Goal: Manage account settings

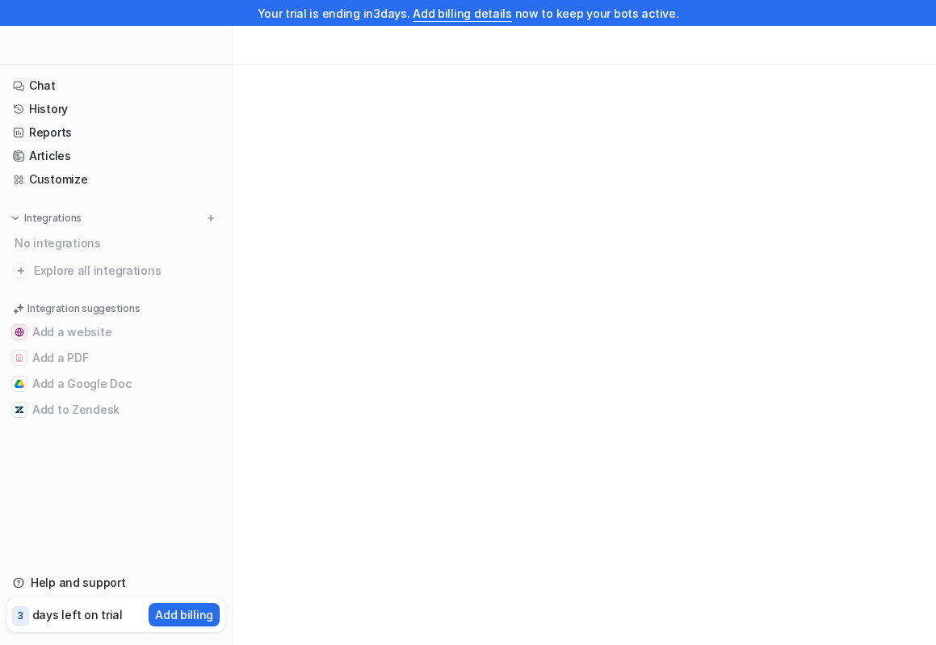
click at [452, 415] on div at bounding box center [468, 322] width 936 height 645
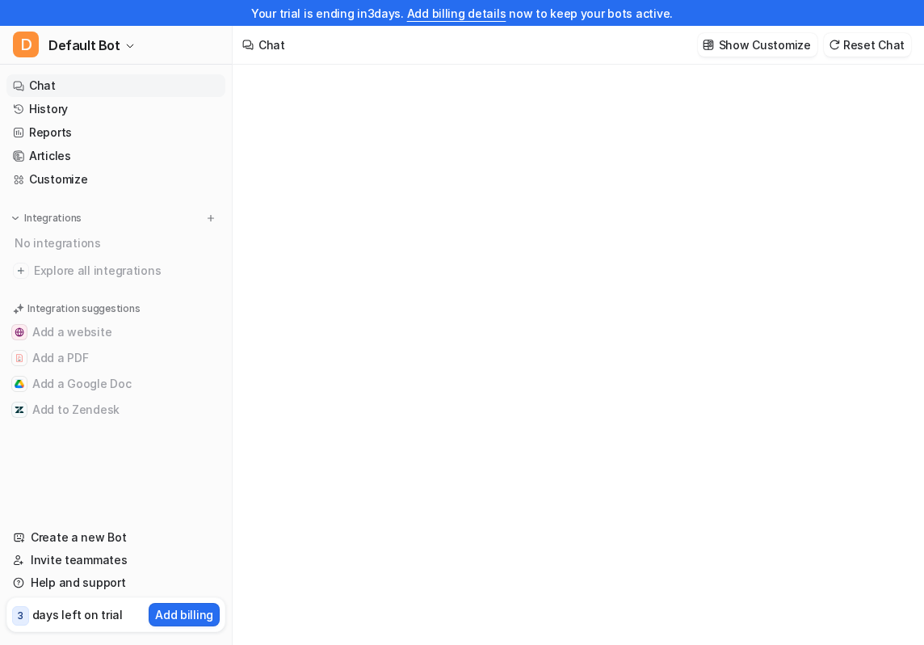
type textarea "**********"
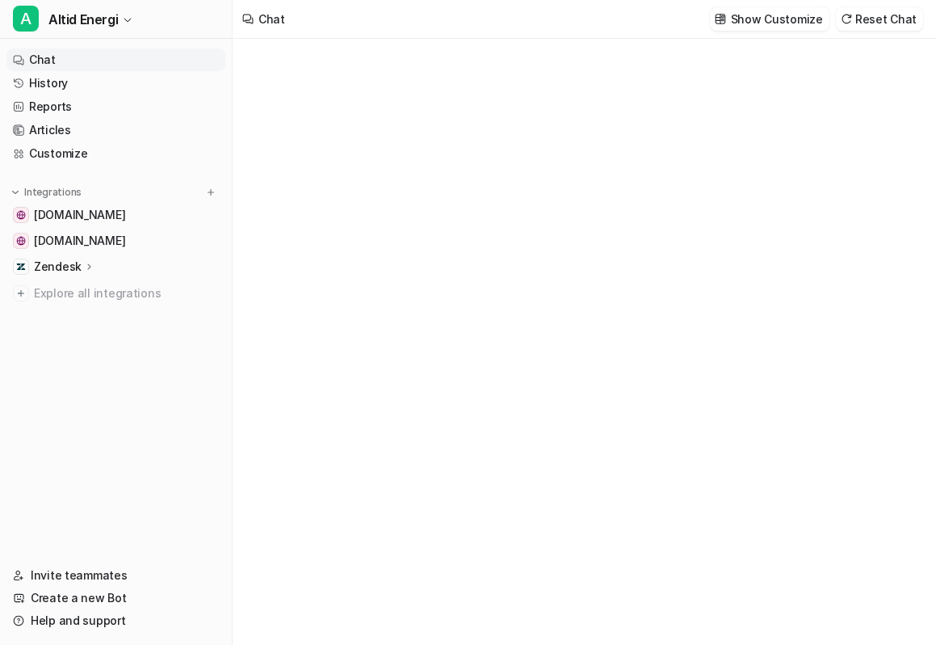
type textarea "**********"
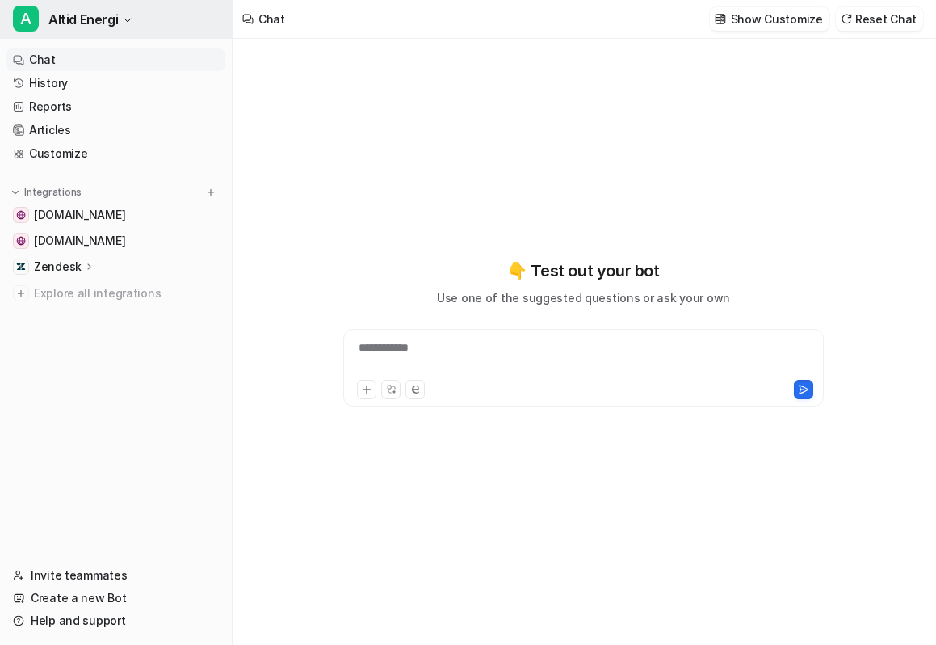
click at [130, 20] on icon "button" at bounding box center [128, 20] width 10 height 10
click at [129, 21] on icon "button" at bounding box center [128, 20] width 10 height 10
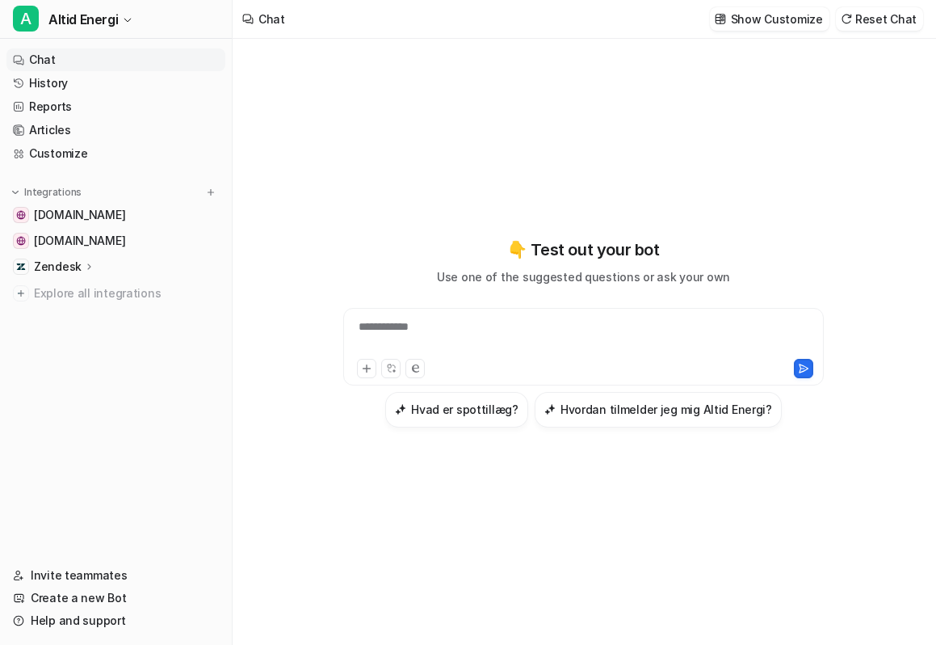
click at [116, 259] on div "Zendesk" at bounding box center [115, 266] width 219 height 23
click at [89, 313] on p "Sources" at bounding box center [69, 313] width 44 height 16
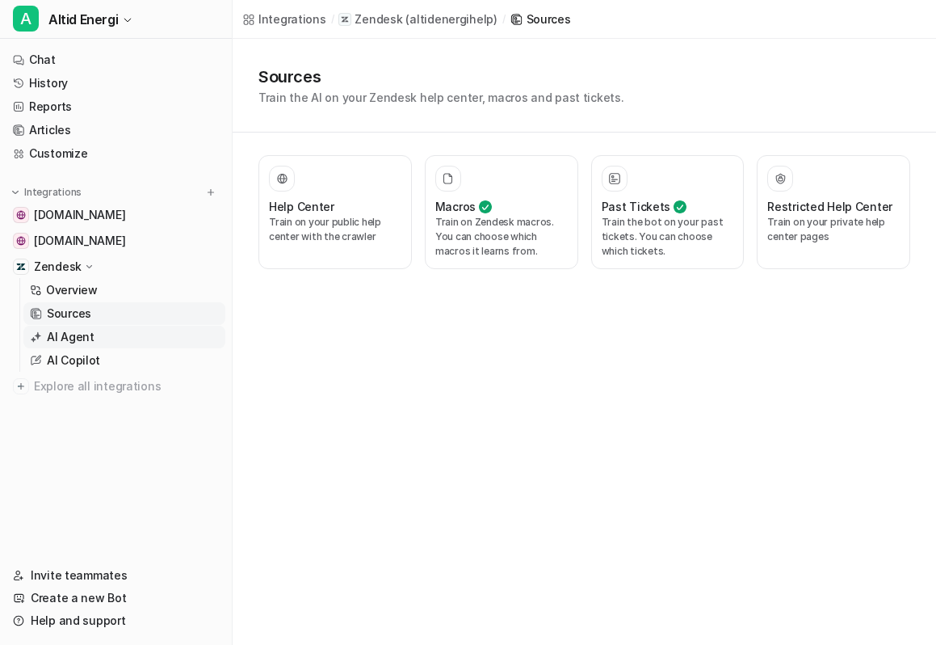
click at [75, 341] on p "AI Agent" at bounding box center [71, 337] width 48 height 16
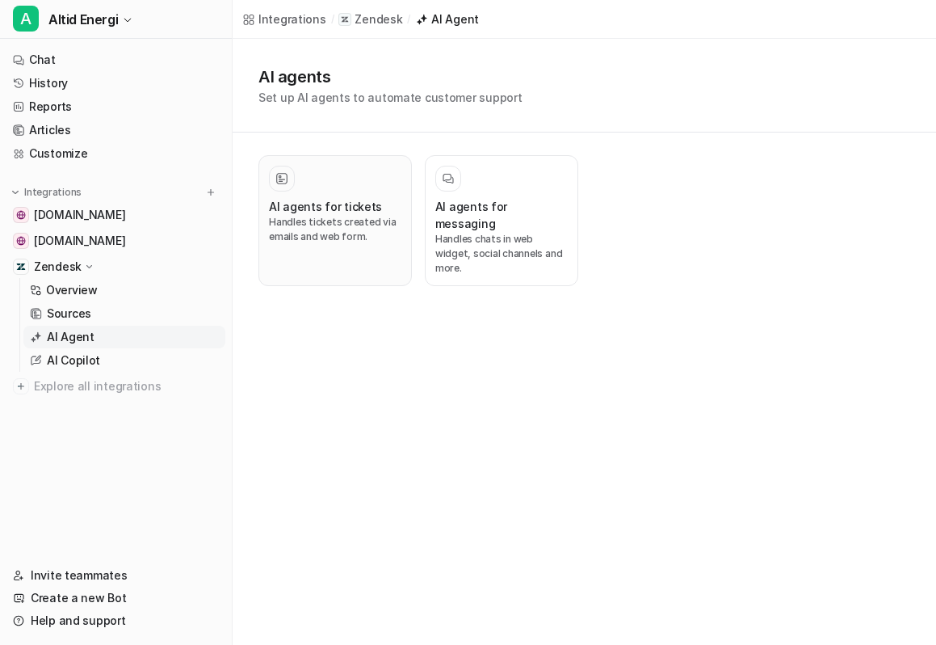
click at [326, 230] on p "Handles tickets created via emails and web form." at bounding box center [335, 229] width 133 height 29
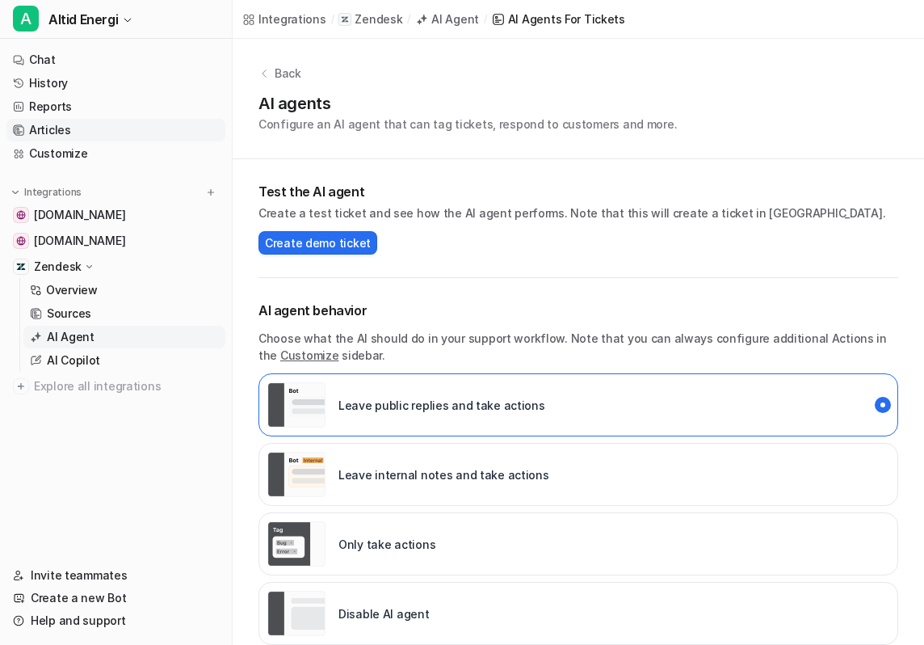
click at [58, 125] on link "Articles" at bounding box center [115, 130] width 219 height 23
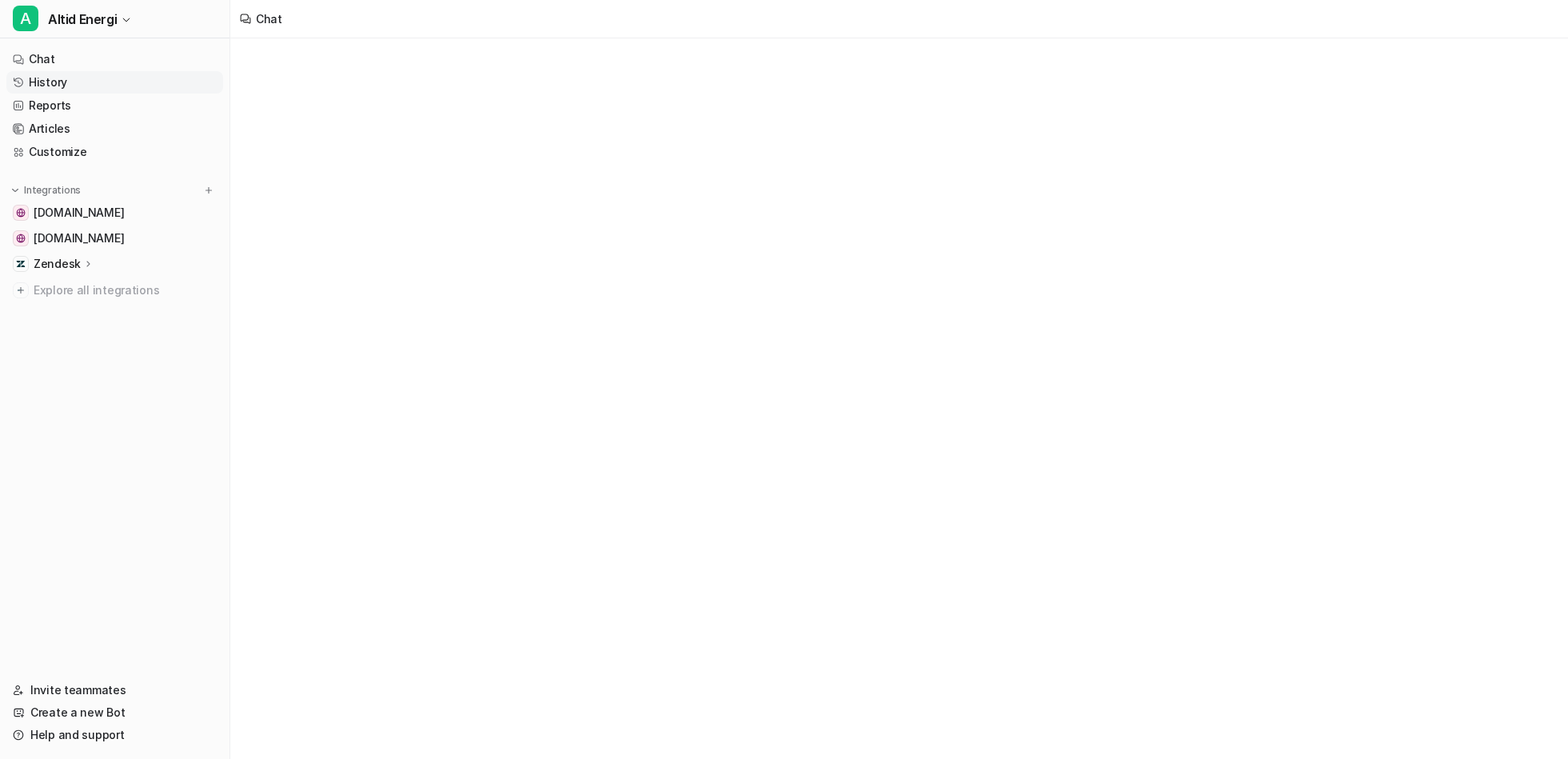
click at [72, 74] on link "History" at bounding box center [114, 82] width 217 height 23
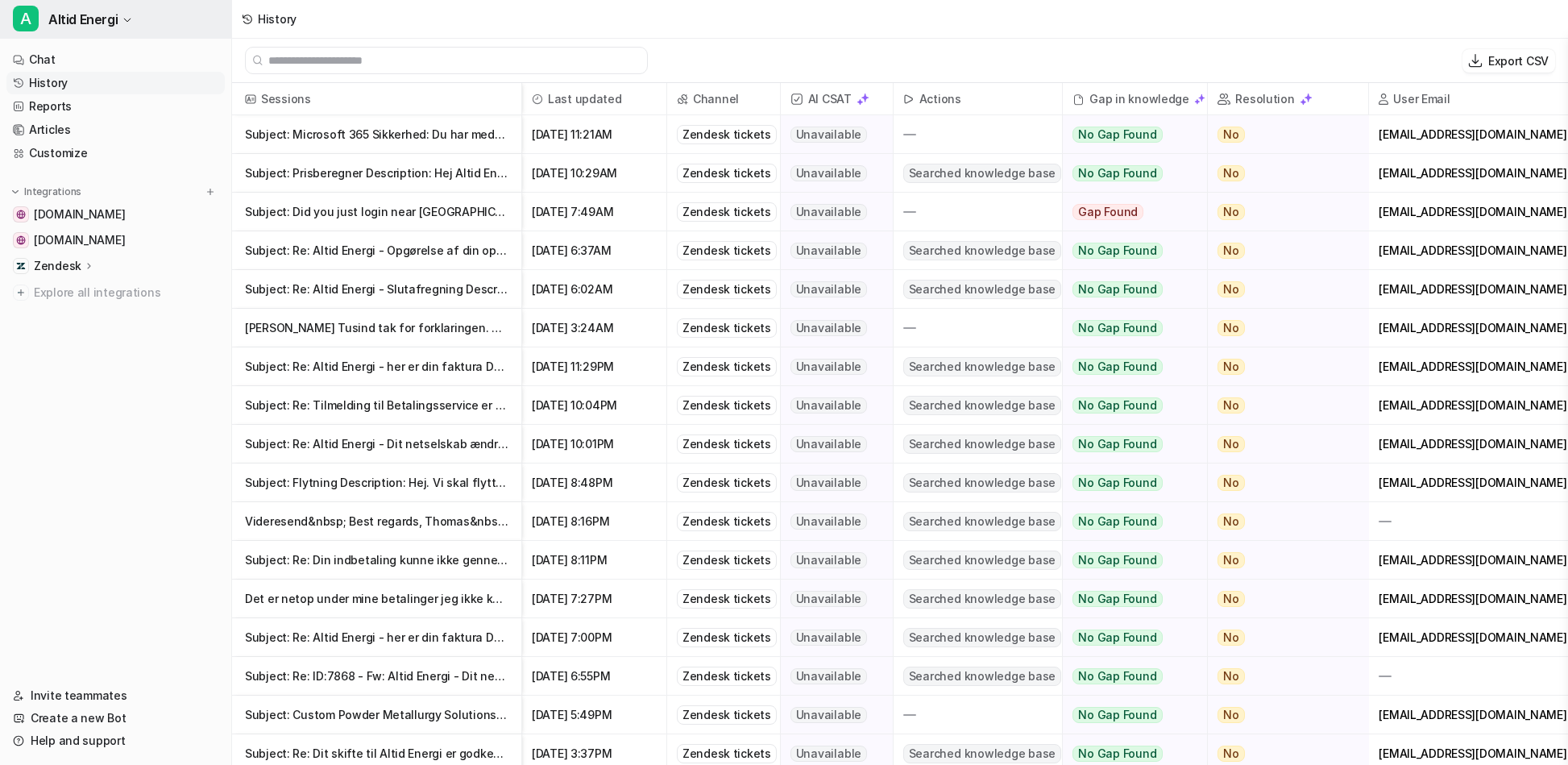
click at [76, 31] on button "A Altid Energi" at bounding box center [116, 19] width 231 height 39
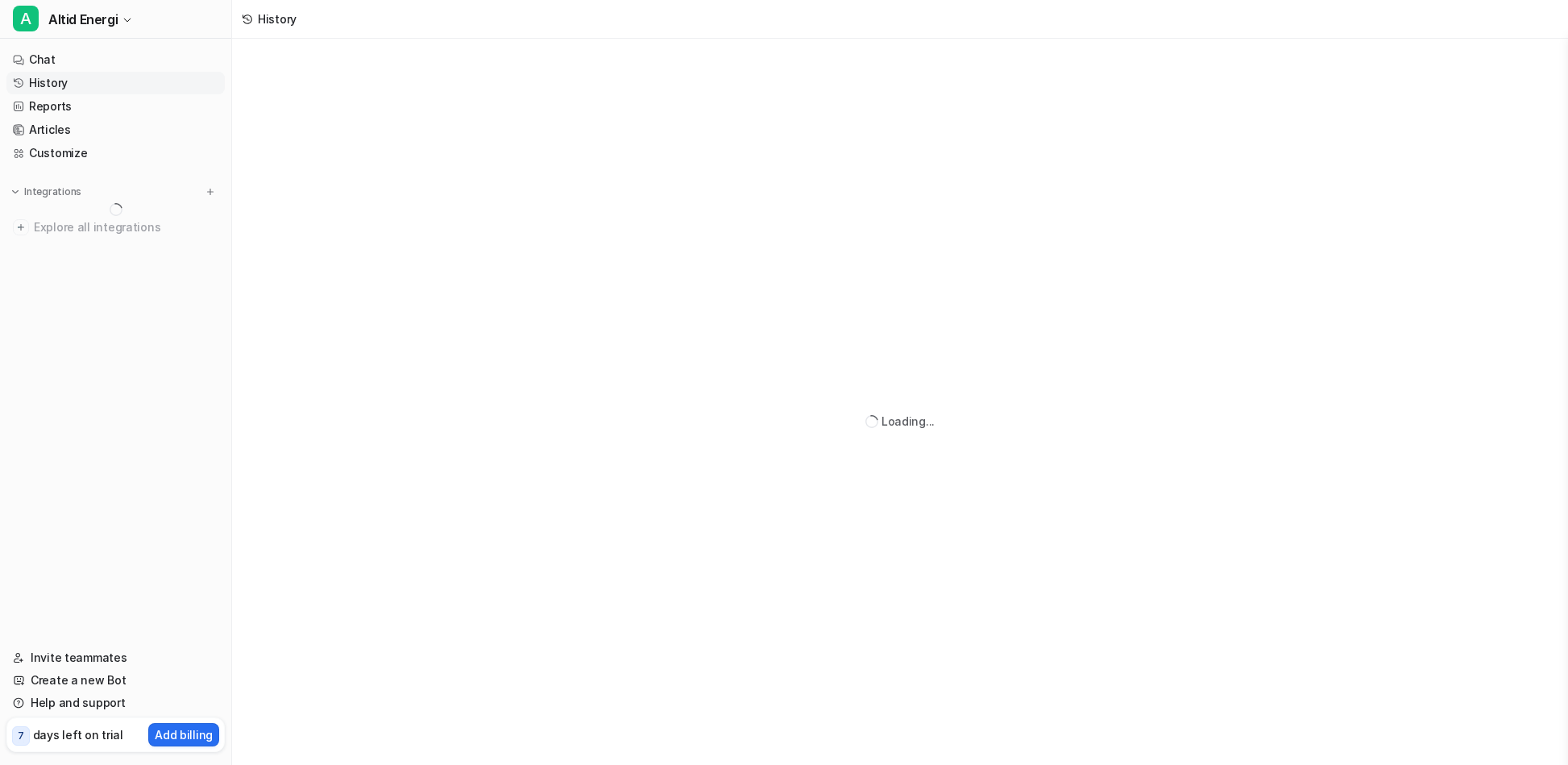
click at [97, 23] on span "Altid Energi" at bounding box center [82, 19] width 69 height 23
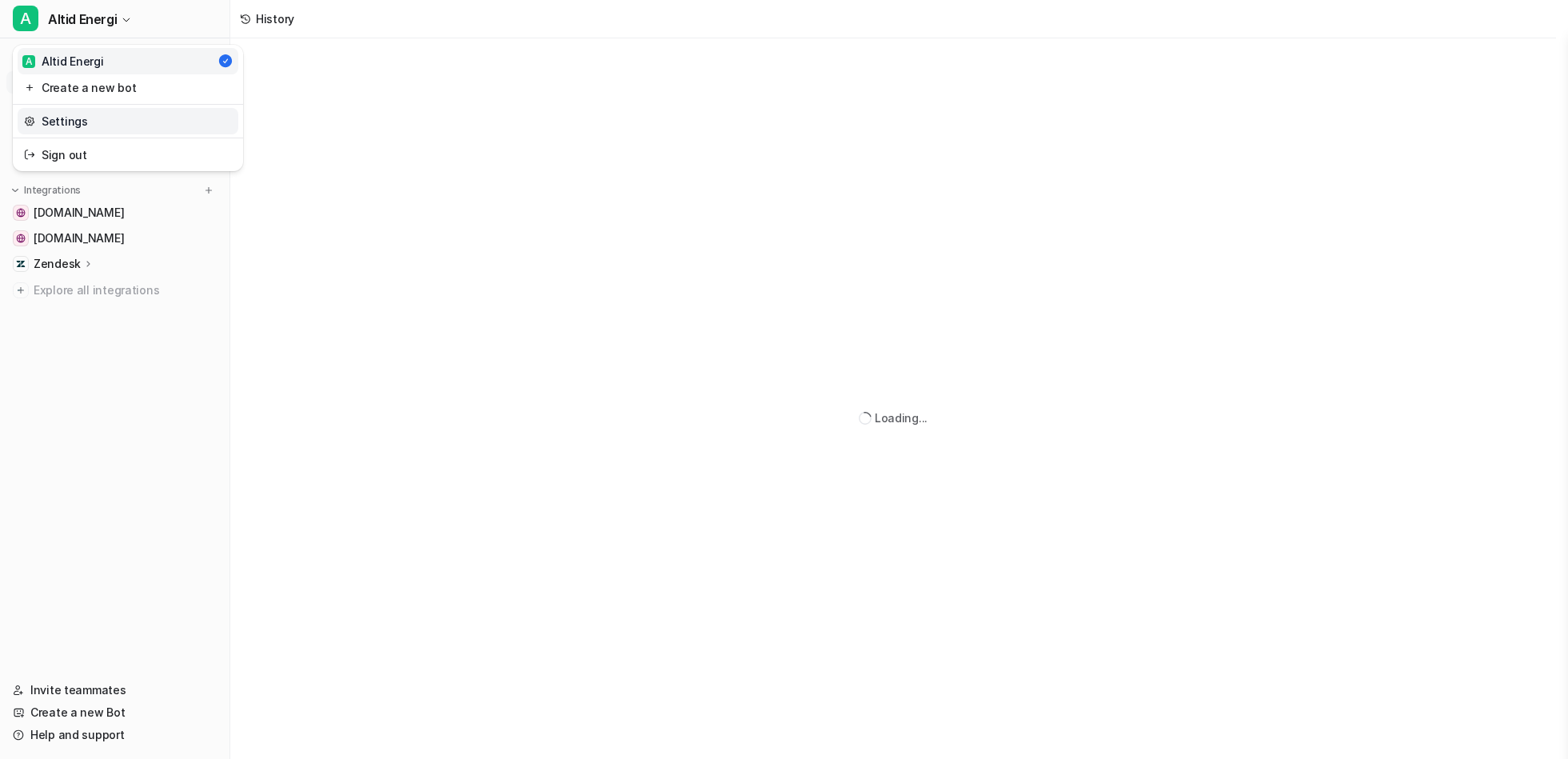
click at [89, 125] on link "Settings" at bounding box center [128, 121] width 221 height 27
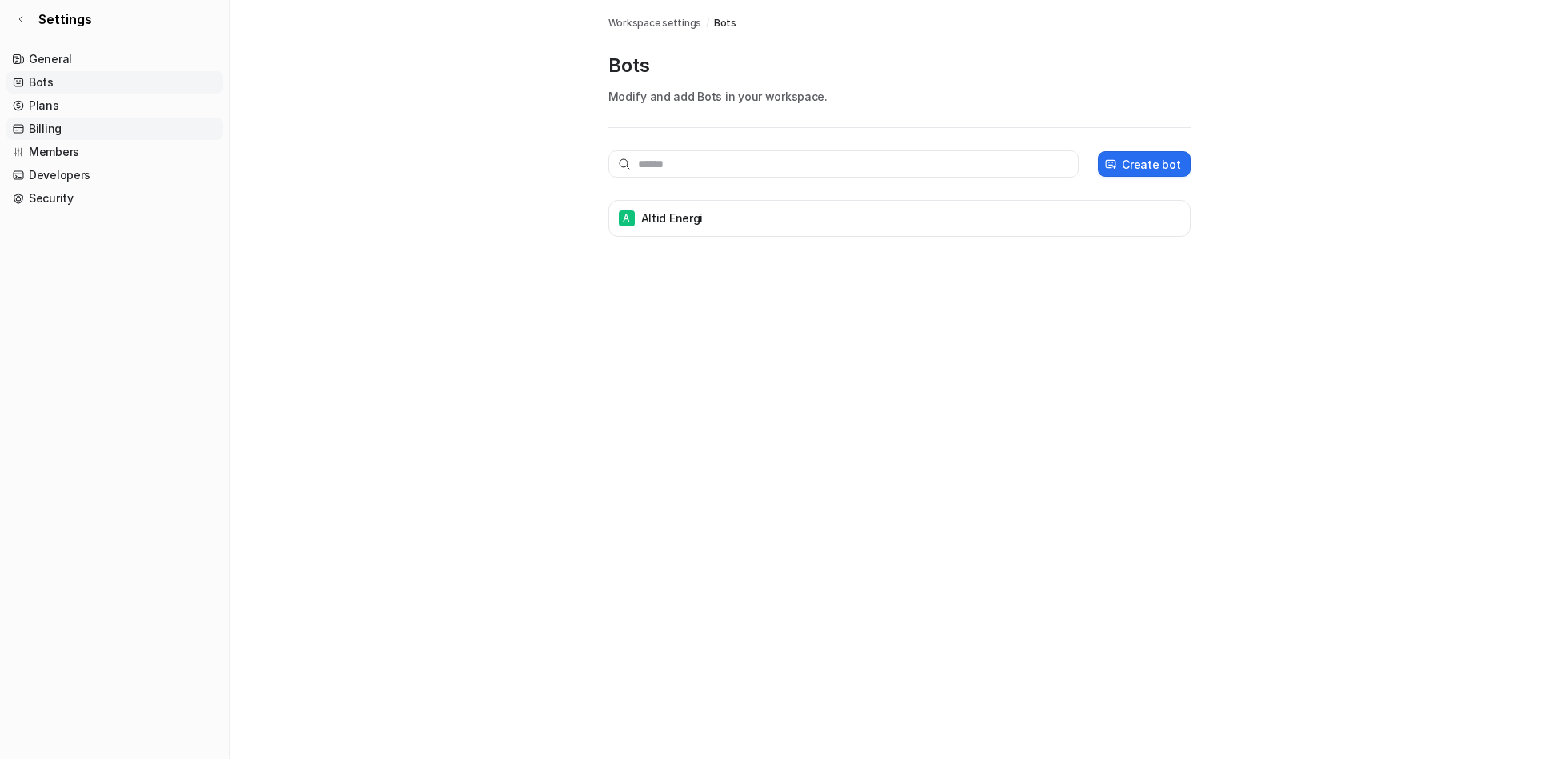
click at [99, 127] on link "Billing" at bounding box center [114, 129] width 217 height 23
